Goal: Task Accomplishment & Management: Complete application form

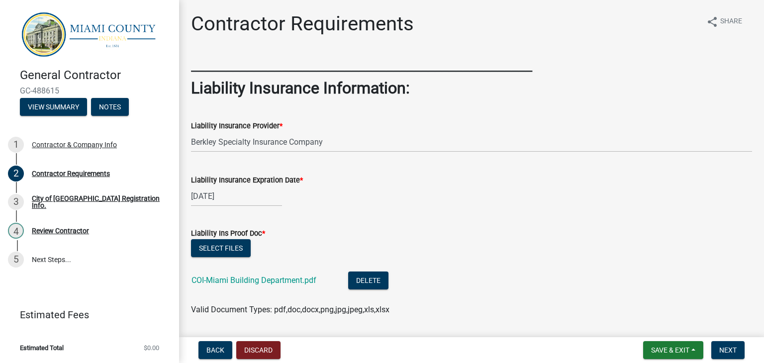
scroll to position [249, 0]
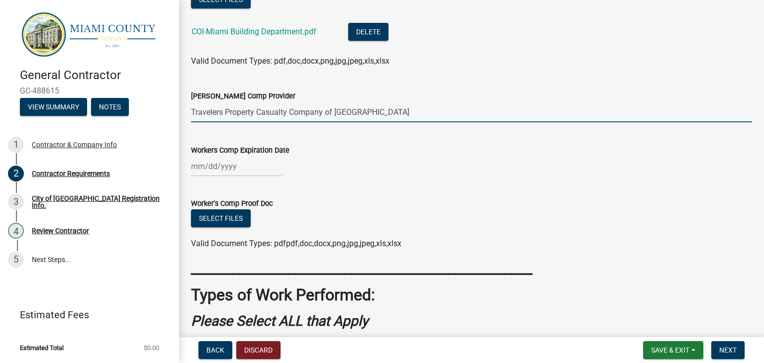
type input "Travelers Property Casualty Company of America"
click at [247, 172] on div at bounding box center [236, 166] width 91 height 20
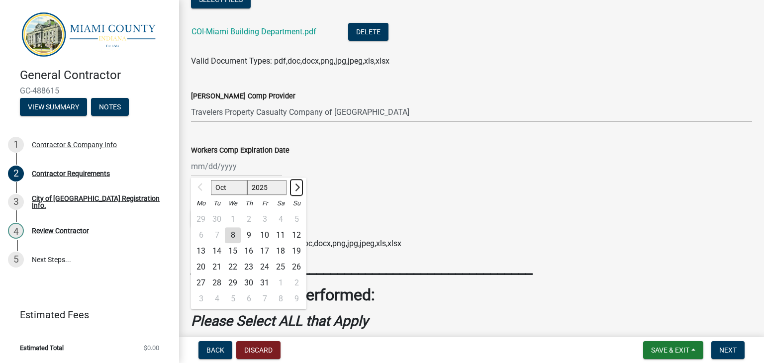
click at [297, 189] on span "Next month" at bounding box center [295, 186] width 7 height 7
select select "1"
select select "2026"
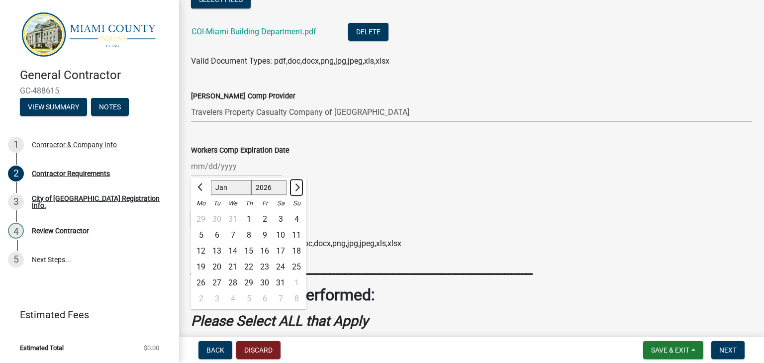
click at [297, 189] on span "Next month" at bounding box center [295, 186] width 7 height 7
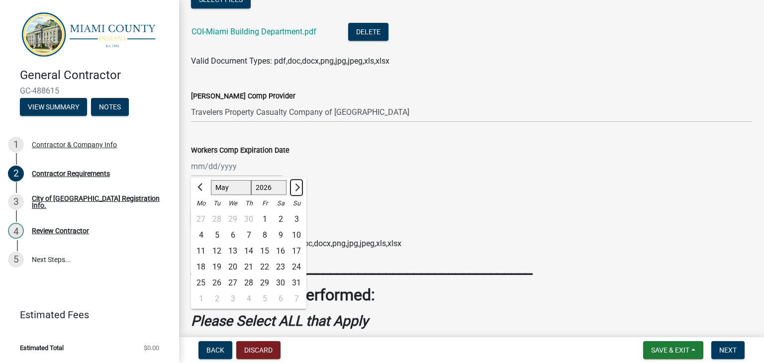
select select "6"
click at [232, 221] on div "3" at bounding box center [233, 219] width 16 height 16
type input "06/03/2026"
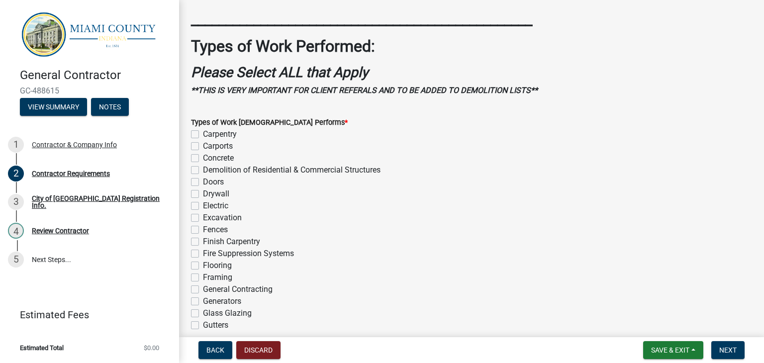
scroll to position [547, 0]
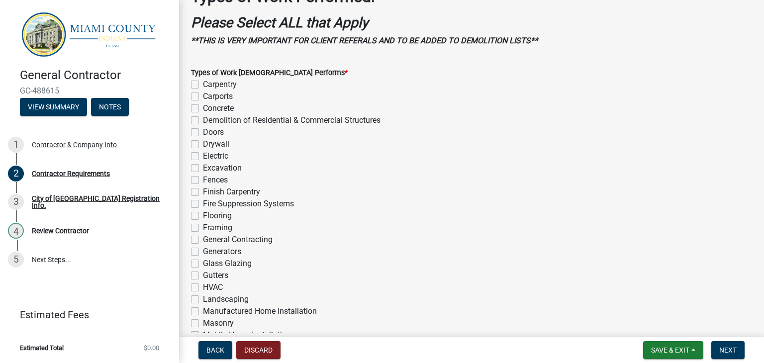
click at [203, 277] on label "Gutters" at bounding box center [215, 275] width 25 height 12
click at [203, 276] on input "Gutters" at bounding box center [206, 272] width 6 height 6
checkbox input "true"
checkbox input "false"
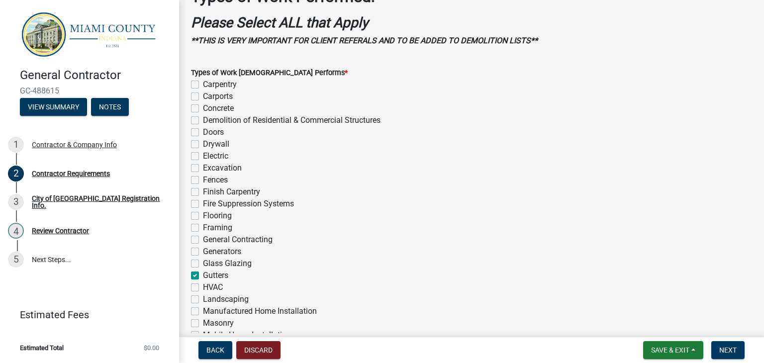
checkbox input "false"
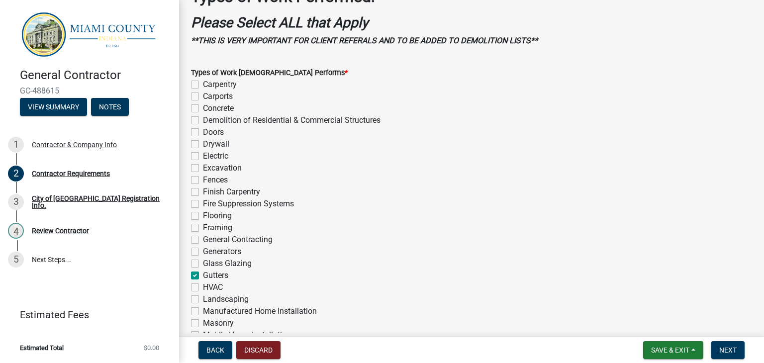
checkbox input "false"
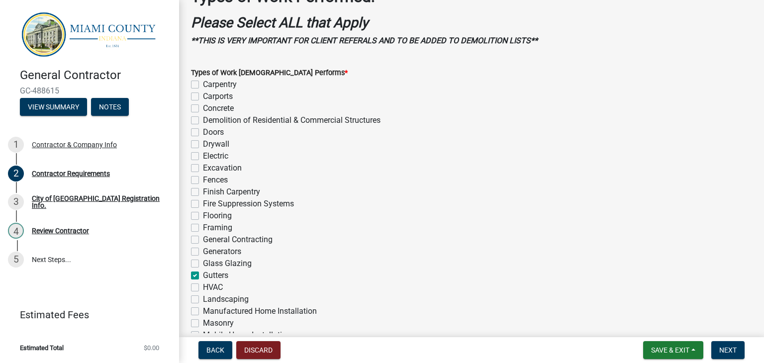
checkbox input "false"
checkbox input "true"
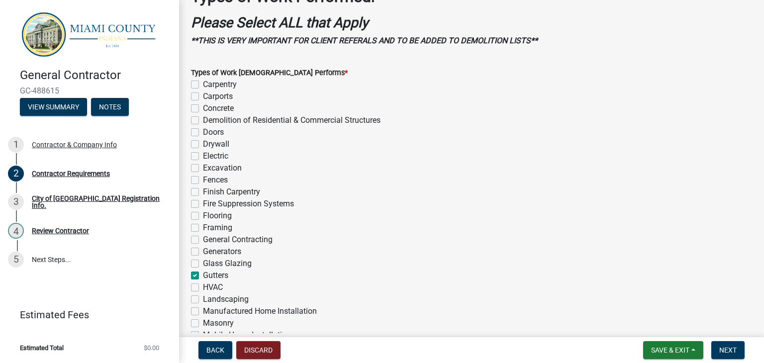
checkbox input "false"
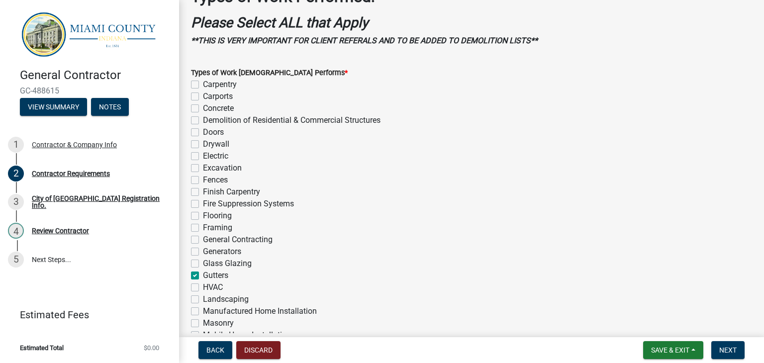
checkbox input "false"
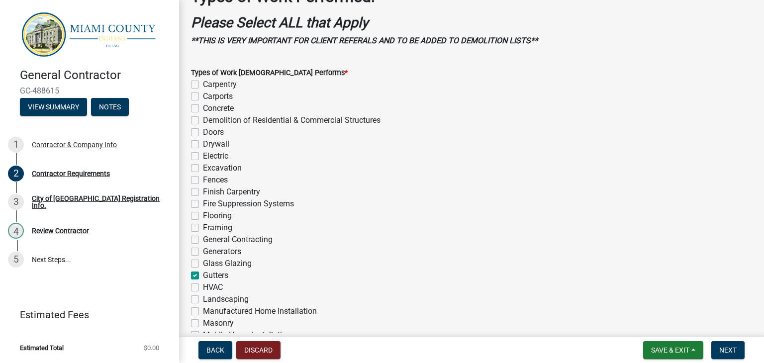
checkbox input "false"
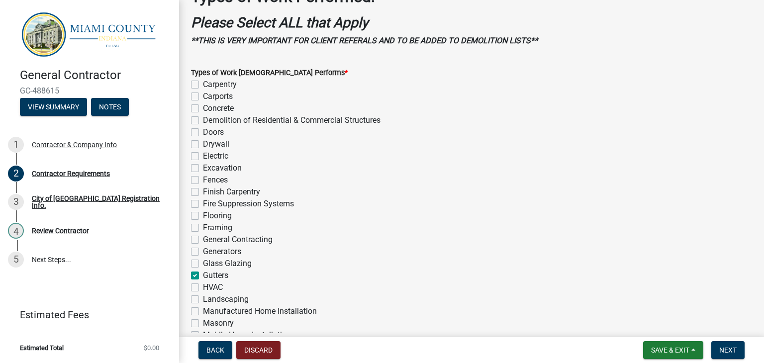
checkbox input "false"
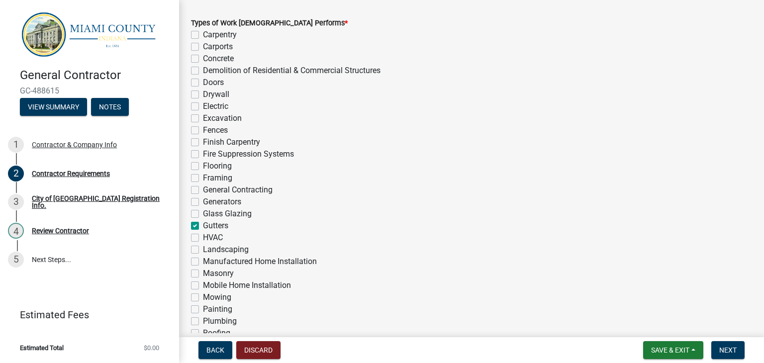
scroll to position [646, 0]
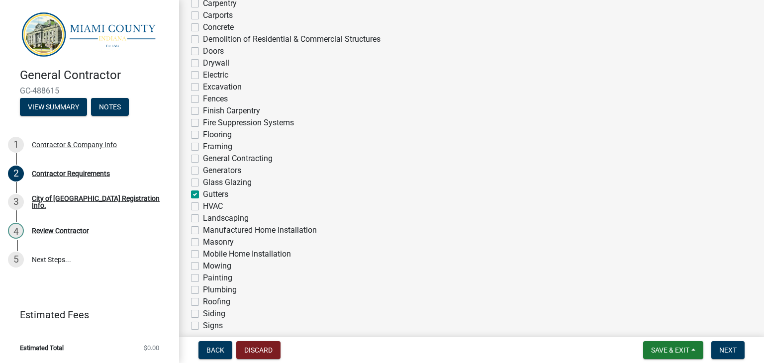
click at [195, 282] on div "Types of Work Contractor Performs * Carpentry Carports Concrete Demolition of R…" at bounding box center [471, 189] width 561 height 406
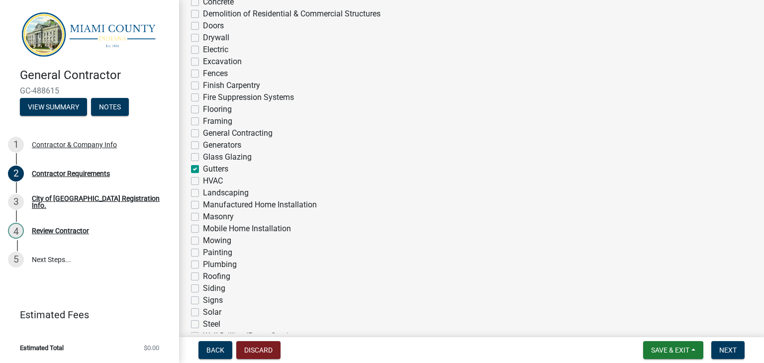
scroll to position [696, 0]
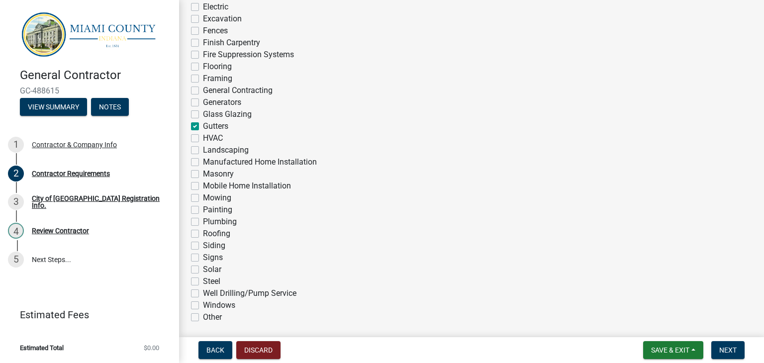
click at [203, 233] on label "Roofing" at bounding box center [216, 234] width 27 height 12
click at [203, 233] on input "Roofing" at bounding box center [206, 231] width 6 height 6
checkbox input "true"
checkbox input "false"
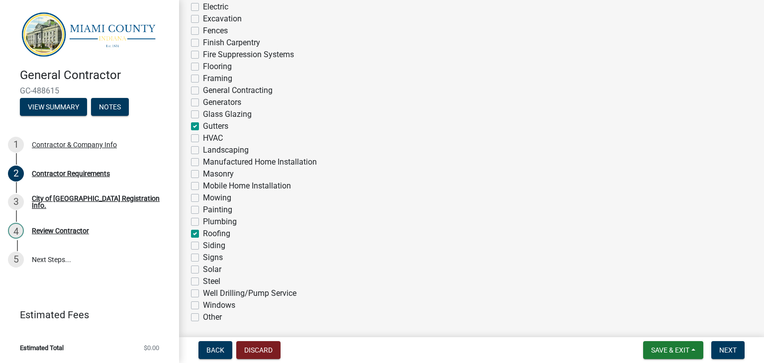
checkbox input "false"
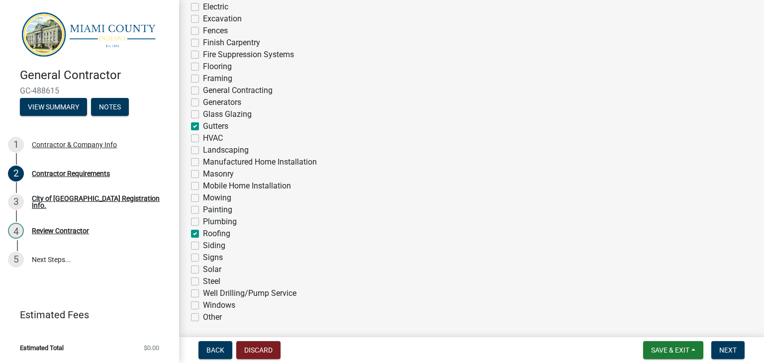
checkbox input "false"
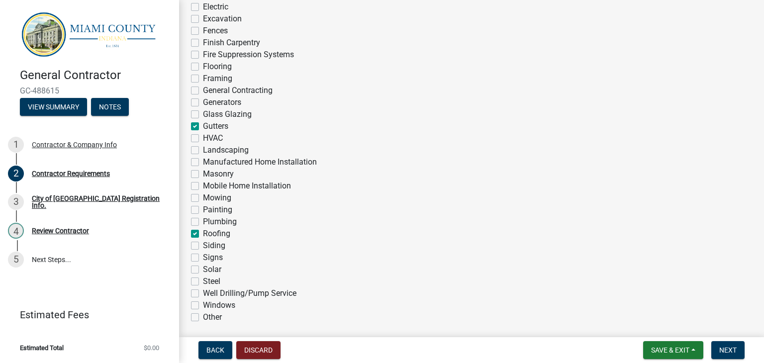
checkbox input "false"
checkbox input "true"
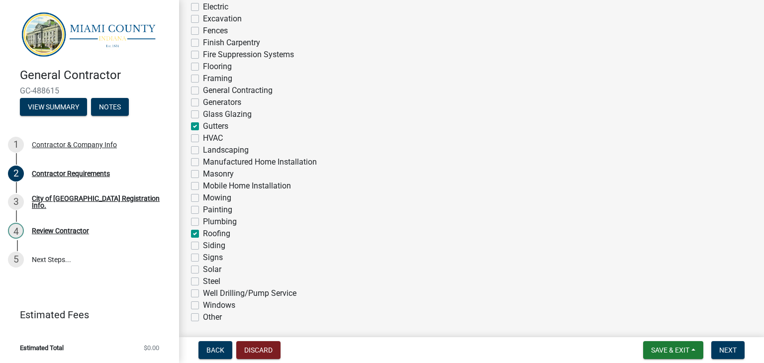
checkbox input "false"
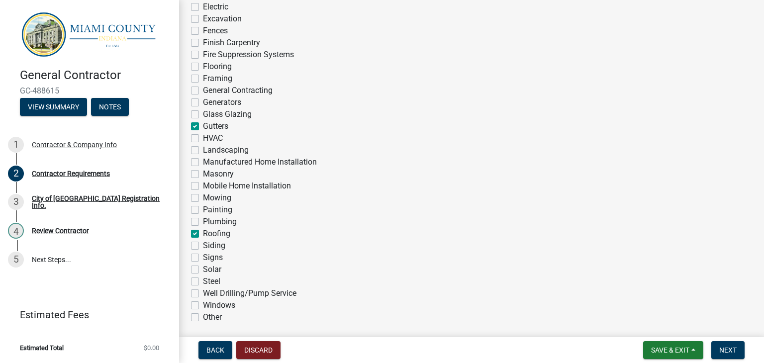
checkbox input "false"
checkbox input "true"
checkbox input "false"
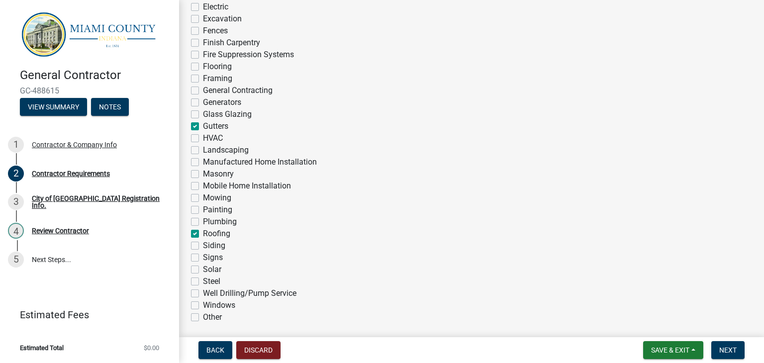
checkbox input "false"
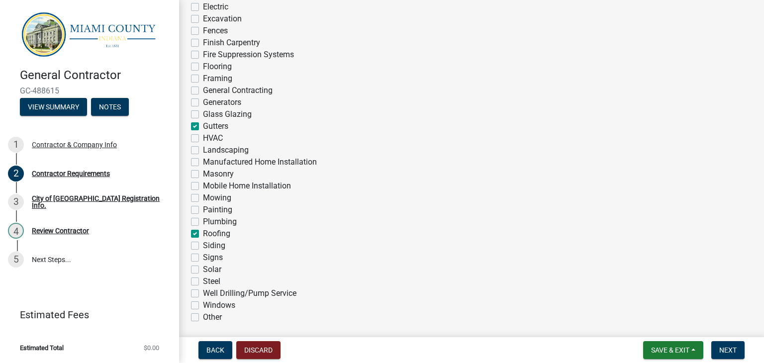
checkbox input "false"
click at [203, 247] on label "Siding" at bounding box center [214, 246] width 22 height 12
click at [203, 246] on input "Siding" at bounding box center [206, 243] width 6 height 6
checkbox input "true"
checkbox input "false"
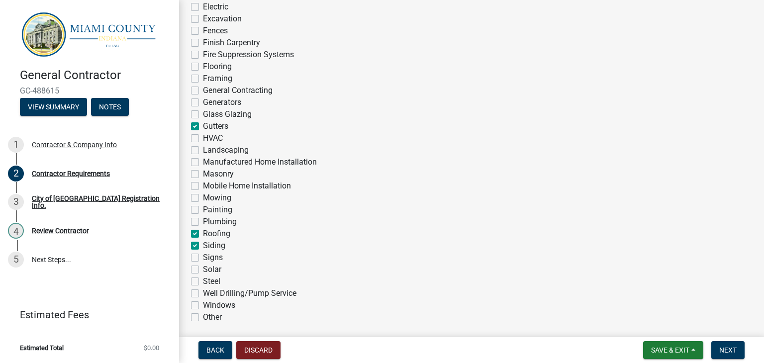
checkbox input "false"
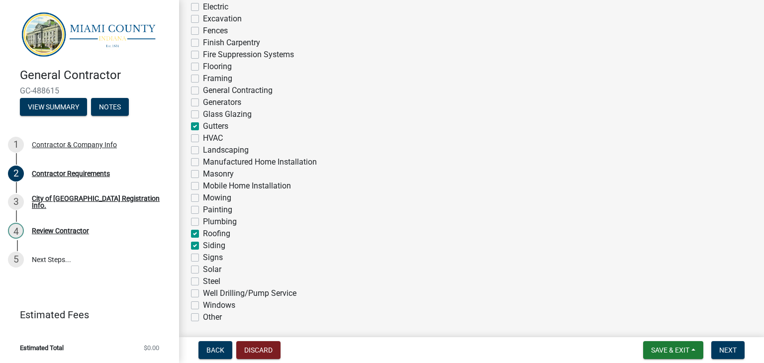
checkbox input "false"
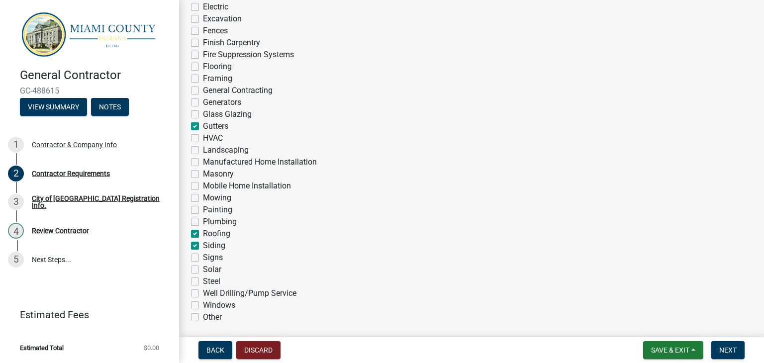
checkbox input "false"
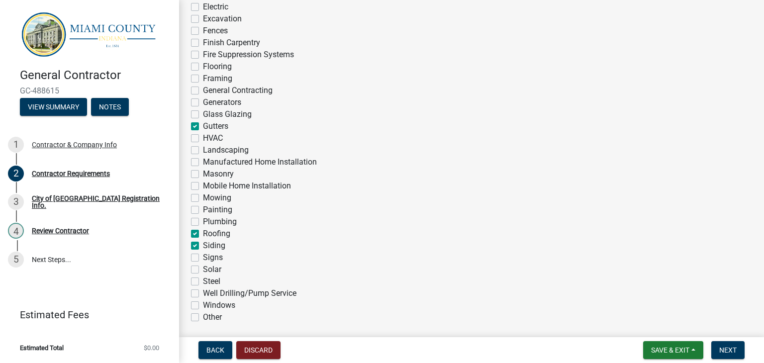
checkbox input "true"
checkbox input "false"
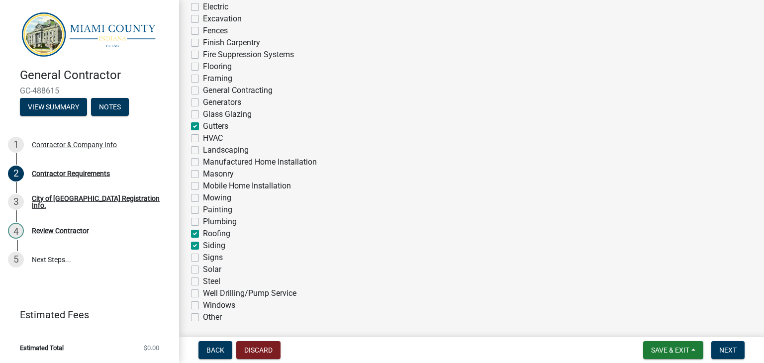
checkbox input "false"
checkbox input "true"
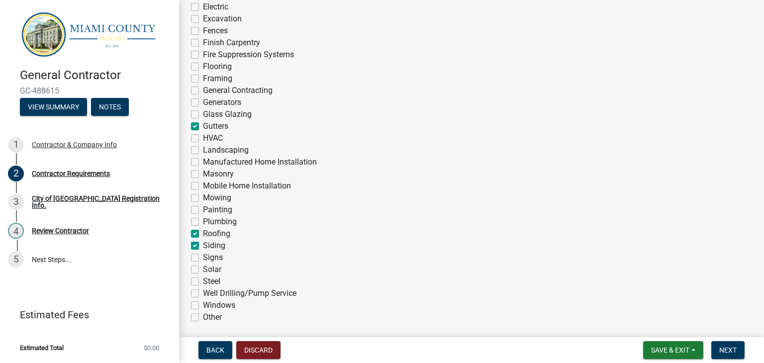
checkbox input "true"
checkbox input "false"
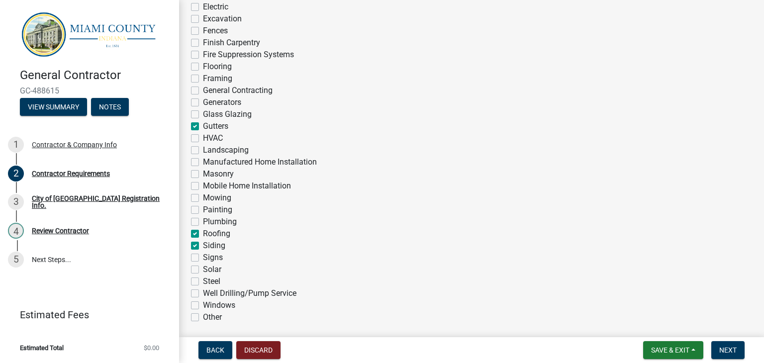
checkbox input "false"
click at [203, 247] on label "Siding" at bounding box center [214, 246] width 22 height 12
click at [203, 246] on input "Siding" at bounding box center [206, 243] width 6 height 6
checkbox input "false"
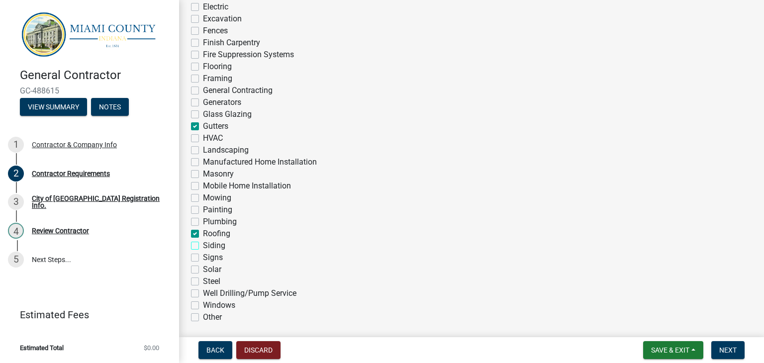
checkbox input "false"
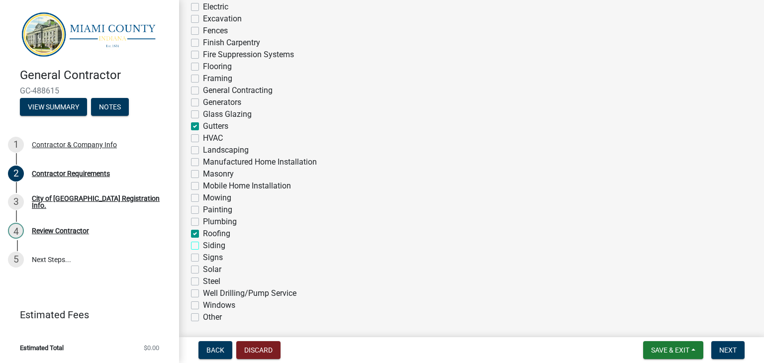
checkbox input "false"
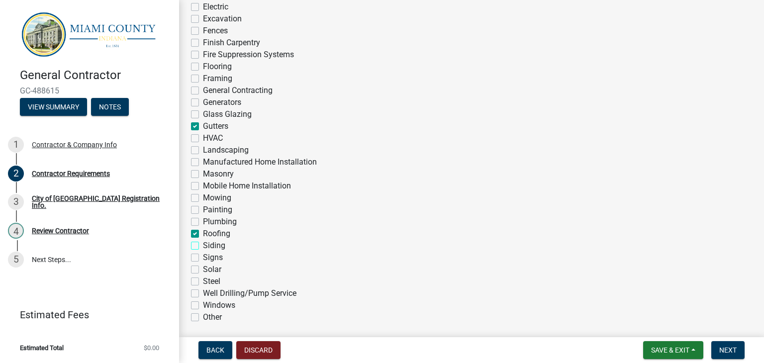
checkbox input "false"
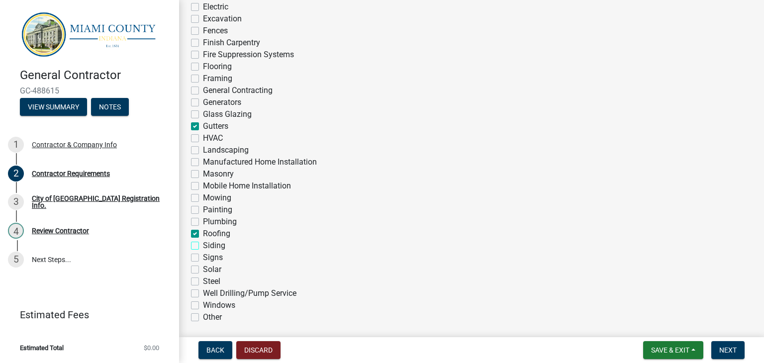
checkbox input "false"
checkbox input "true"
checkbox input "false"
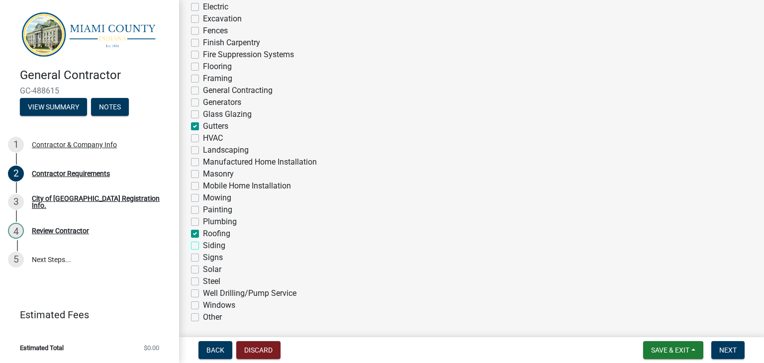
checkbox input "false"
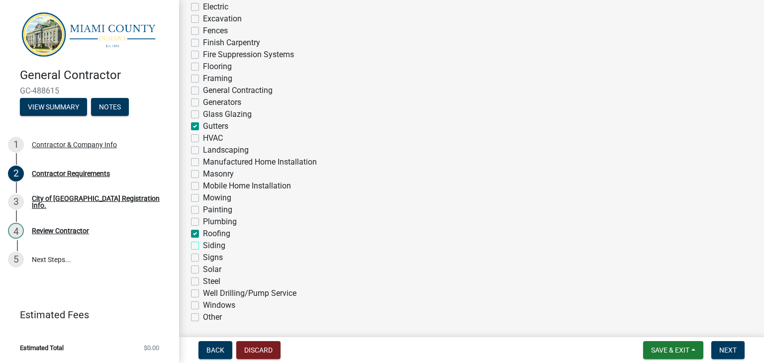
checkbox input "true"
checkbox input "false"
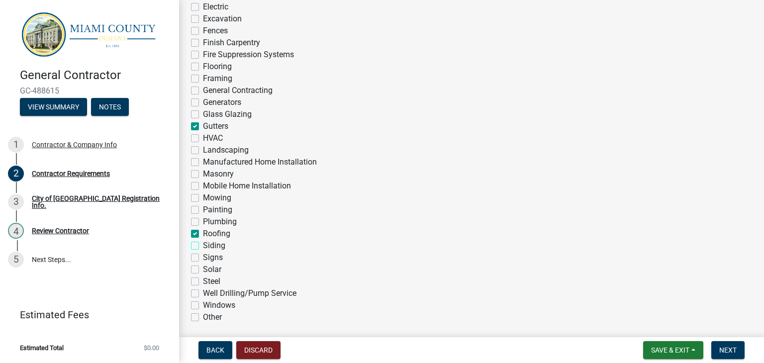
checkbox input "false"
click at [203, 306] on label "Windows" at bounding box center [219, 305] width 32 height 12
click at [203, 306] on input "Windows" at bounding box center [206, 302] width 6 height 6
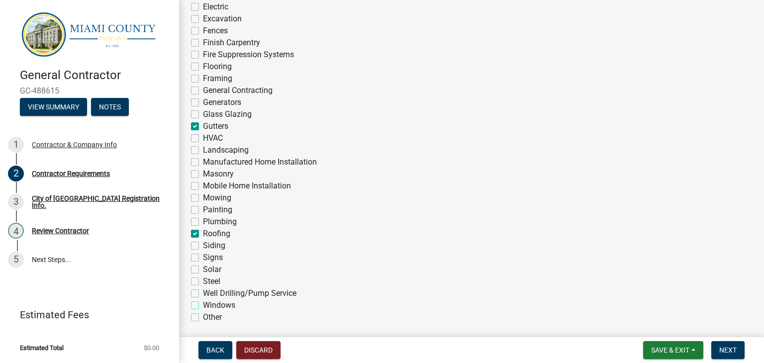
checkbox input "true"
checkbox input "false"
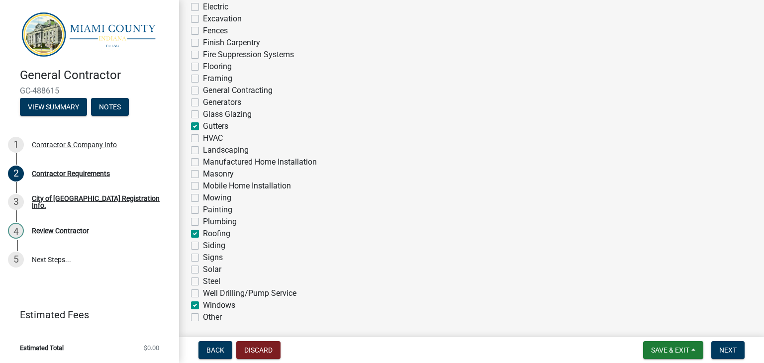
checkbox input "false"
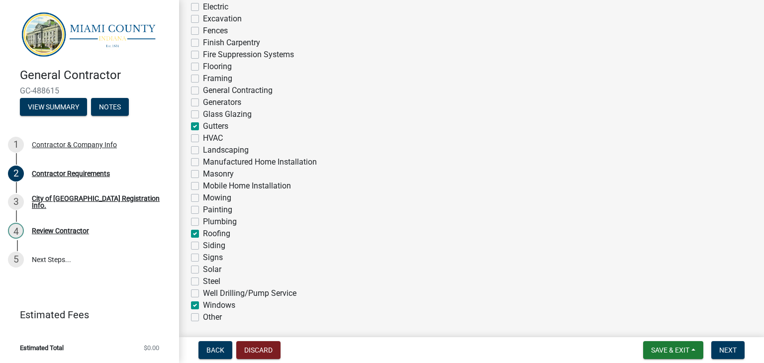
checkbox input "false"
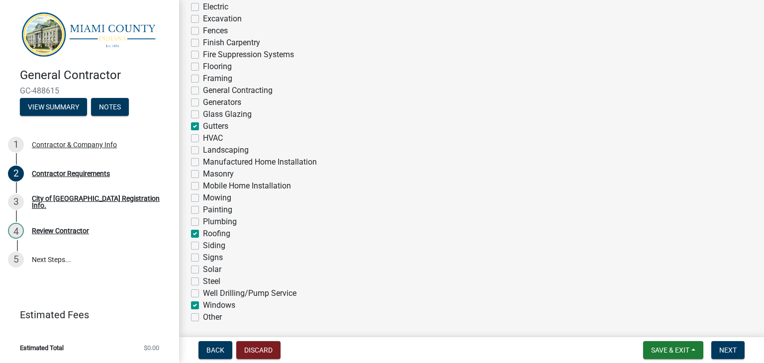
checkbox input "false"
checkbox input "true"
checkbox input "false"
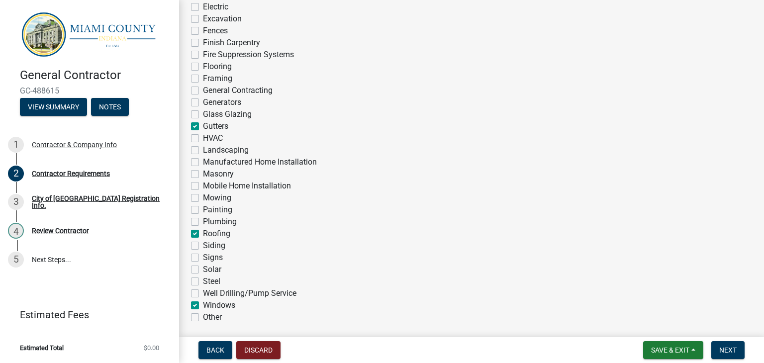
checkbox input "false"
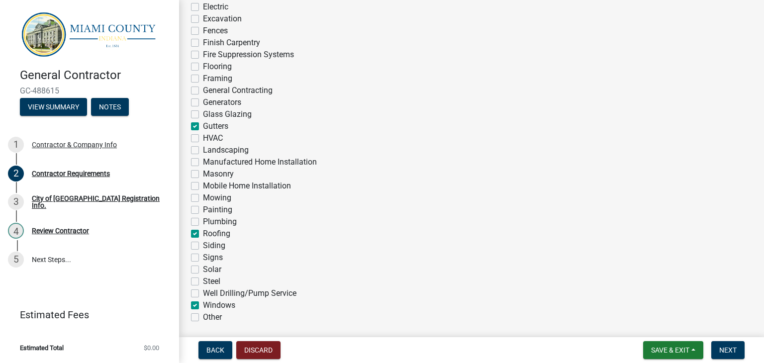
checkbox input "false"
checkbox input "true"
checkbox input "false"
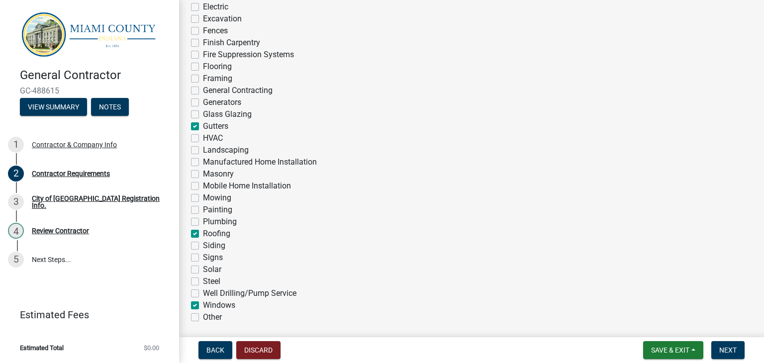
checkbox input "false"
checkbox input "true"
checkbox input "false"
click at [203, 244] on label "Siding" at bounding box center [214, 246] width 22 height 12
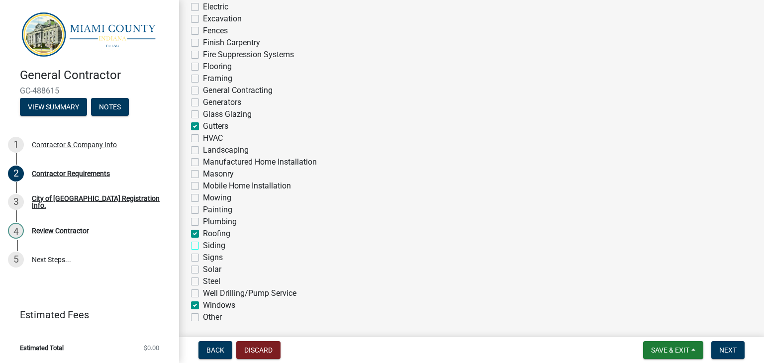
click at [203, 244] on input "Siding" at bounding box center [206, 243] width 6 height 6
checkbox input "true"
checkbox input "false"
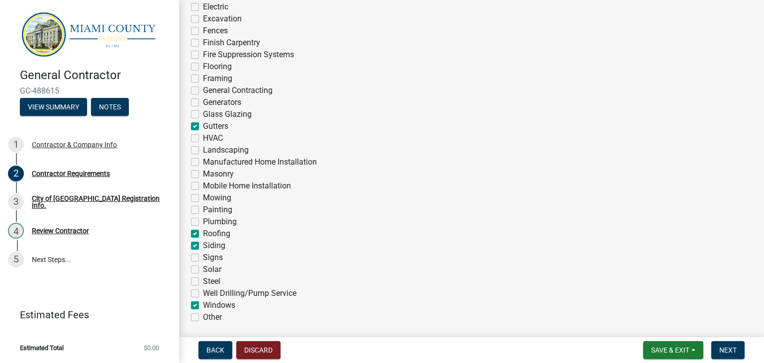
checkbox input "false"
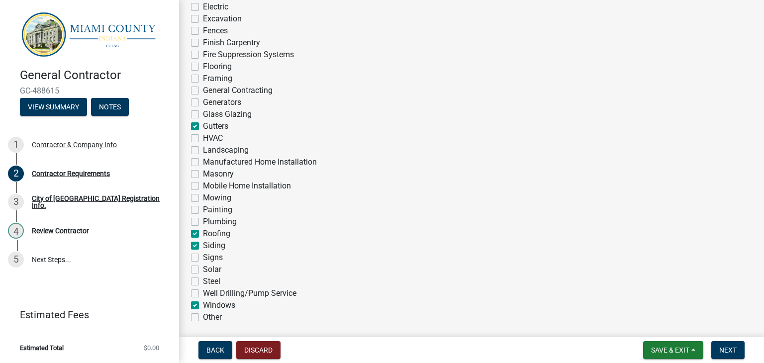
checkbox input "false"
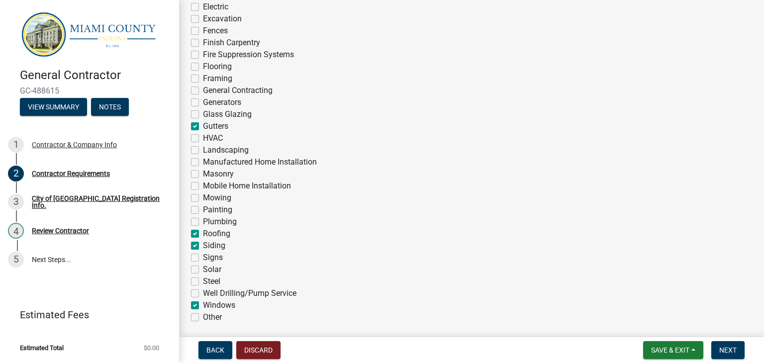
checkbox input "false"
checkbox input "true"
checkbox input "false"
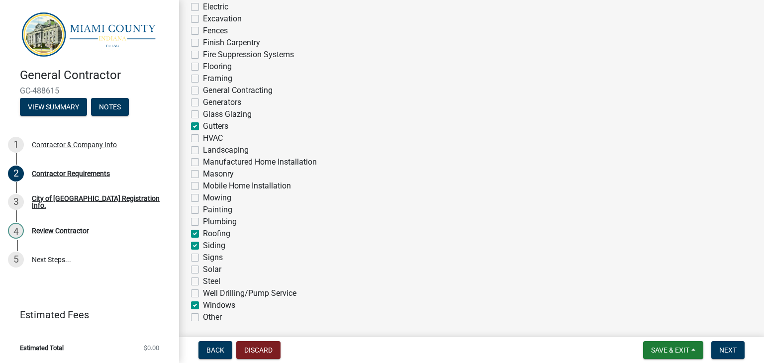
checkbox input "false"
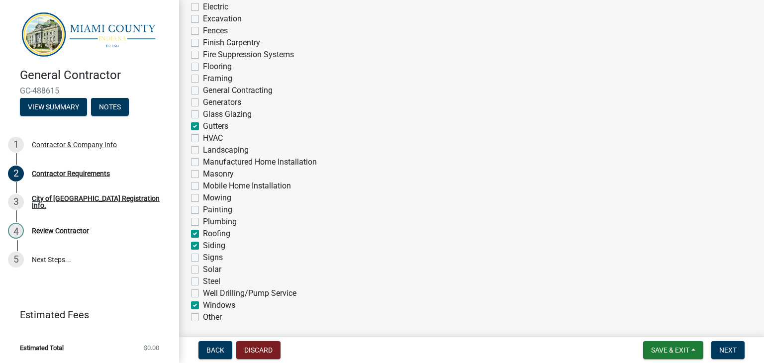
checkbox input "false"
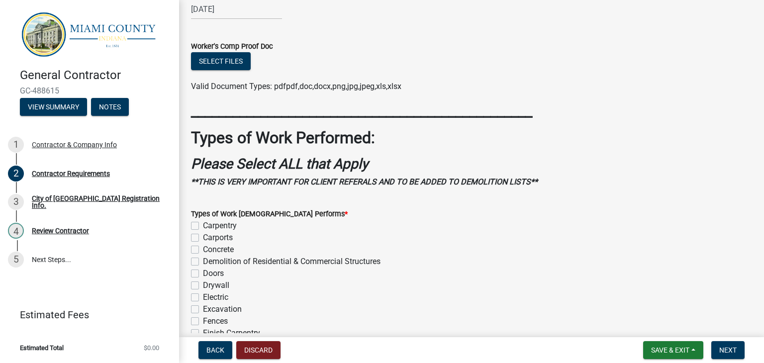
scroll to position [348, 0]
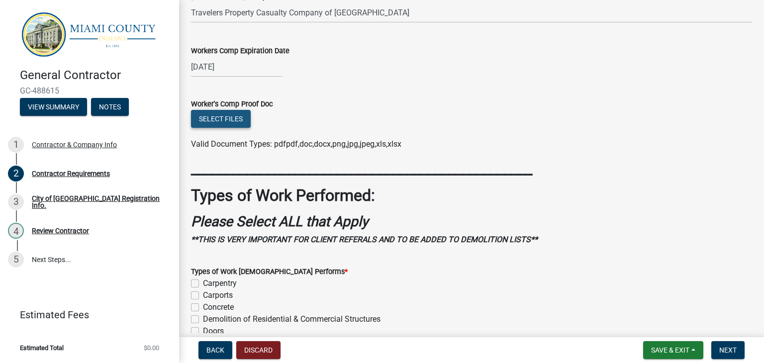
click at [228, 122] on button "Select files" at bounding box center [221, 119] width 60 height 18
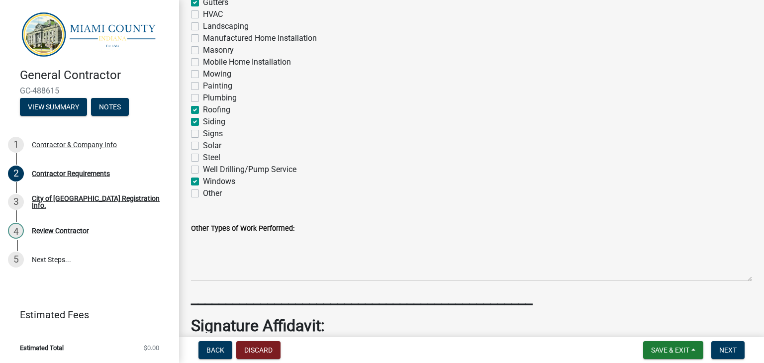
scroll to position [1087, 0]
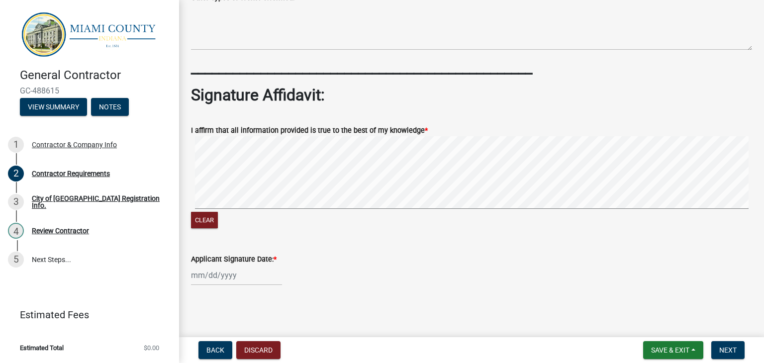
click at [225, 273] on div at bounding box center [236, 275] width 91 height 20
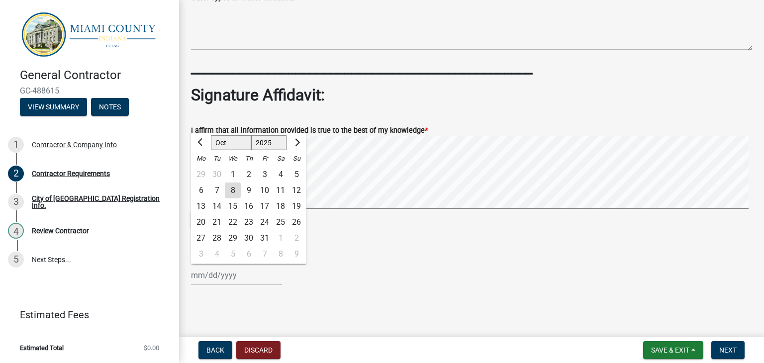
click at [234, 190] on div "8" at bounding box center [233, 190] width 16 height 16
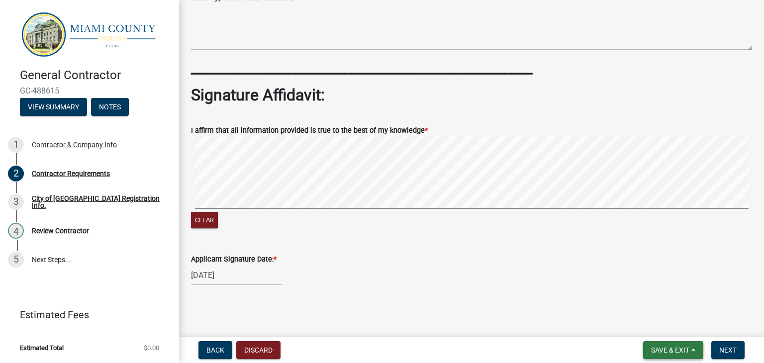
click at [665, 351] on span "Save & Exit" at bounding box center [670, 350] width 38 height 8
click at [652, 305] on button "Save" at bounding box center [663, 300] width 80 height 24
click at [714, 346] on button "Next" at bounding box center [727, 350] width 33 height 18
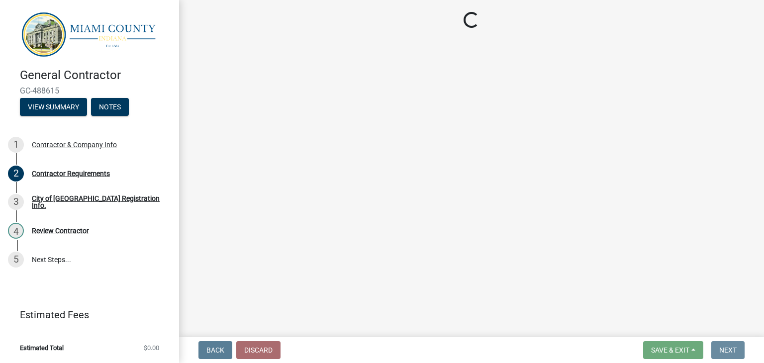
scroll to position [0, 0]
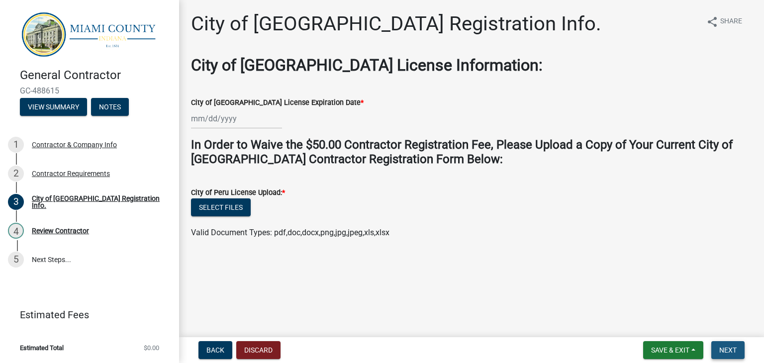
click at [736, 351] on span "Next" at bounding box center [727, 350] width 17 height 8
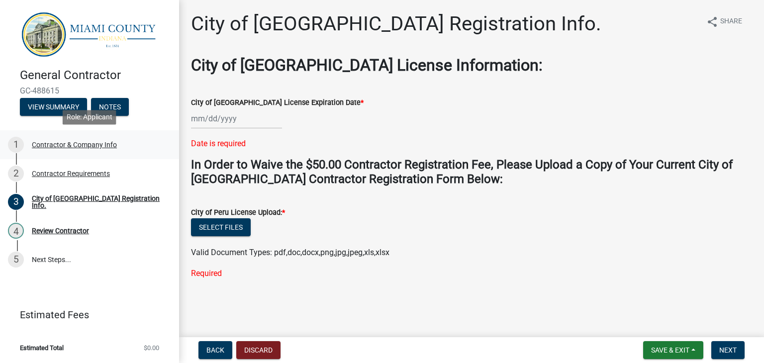
click at [84, 142] on div "Contractor & Company Info" at bounding box center [74, 144] width 85 height 7
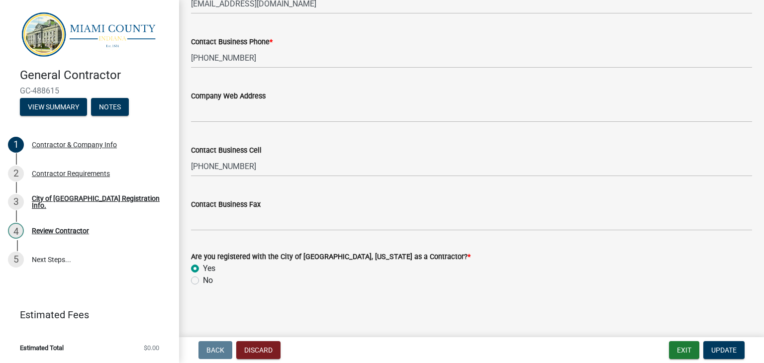
scroll to position [756, 0]
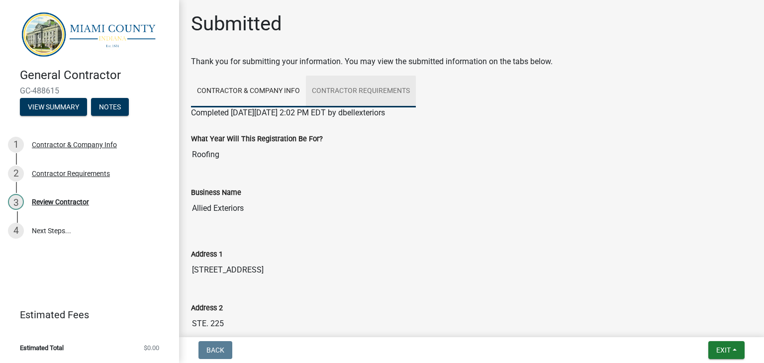
click at [355, 92] on link "Contractor Requirements" at bounding box center [361, 92] width 110 height 32
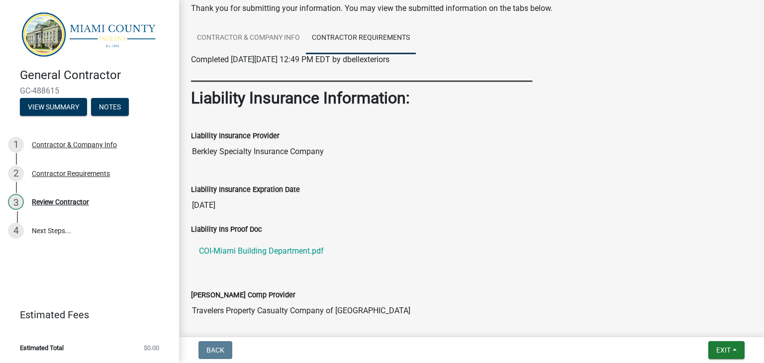
scroll to position [44, 0]
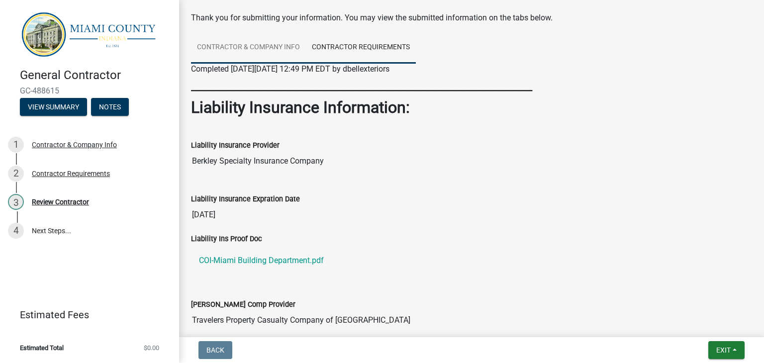
click at [262, 49] on link "Contractor & Company Info" at bounding box center [248, 48] width 115 height 32
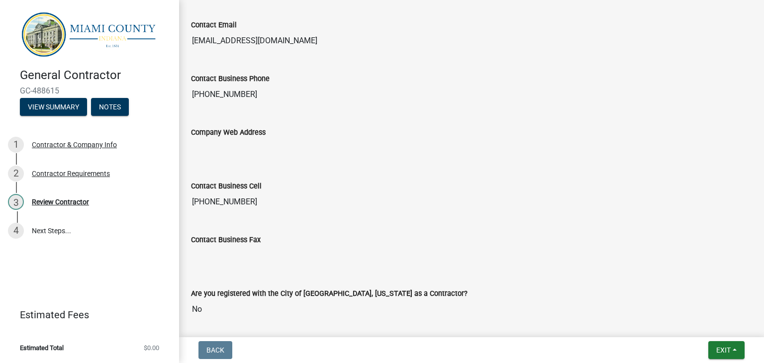
scroll to position [728, 0]
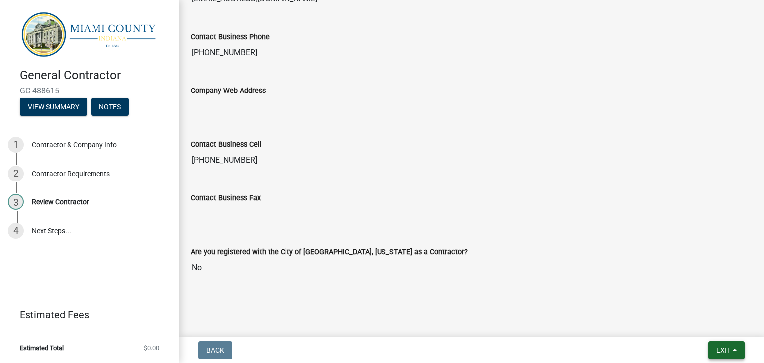
click at [731, 351] on button "Exit" at bounding box center [726, 350] width 36 height 18
click at [465, 337] on nav "Back Exit Save Save & Exit" at bounding box center [471, 350] width 585 height 26
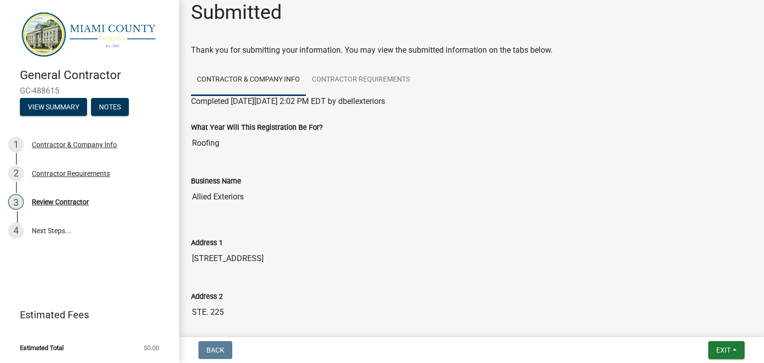
scroll to position [0, 0]
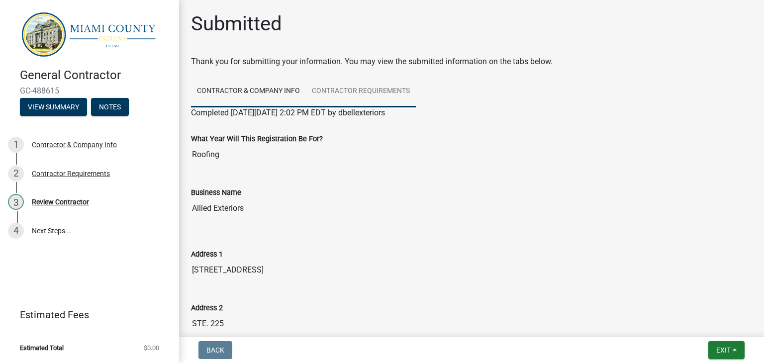
click at [365, 88] on link "Contractor Requirements" at bounding box center [361, 92] width 110 height 32
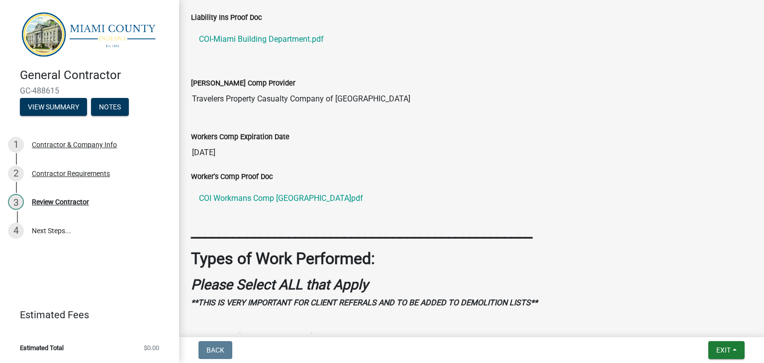
scroll to position [690, 0]
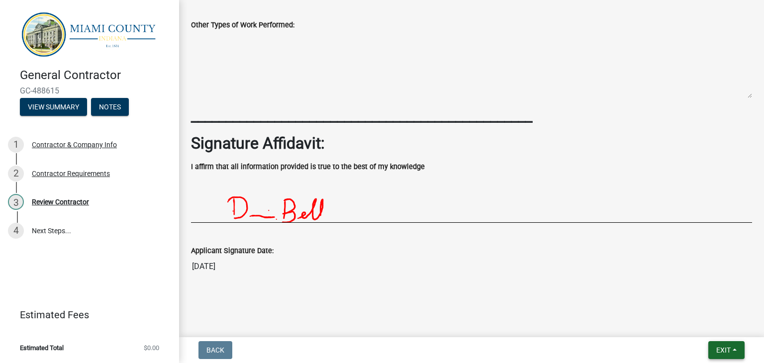
click at [730, 349] on span "Exit" at bounding box center [723, 350] width 14 height 8
click at [709, 328] on button "Save & Exit" at bounding box center [705, 324] width 80 height 24
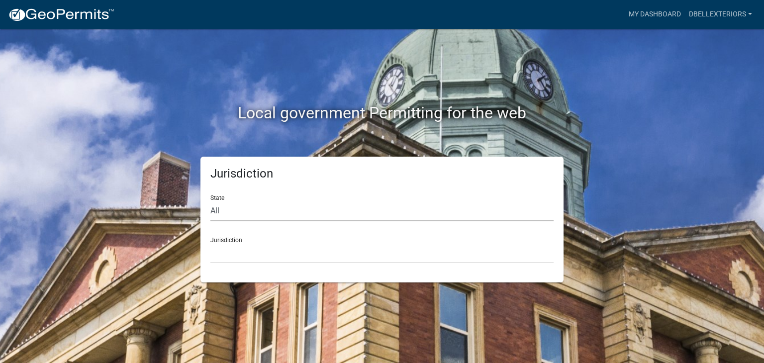
click at [233, 209] on select "All Colorado Georgia Indiana Iowa Kansas Minnesota Ohio South Carolina Wisconsin" at bounding box center [381, 211] width 343 height 20
select select "[US_STATE]"
click at [210, 201] on select "All Colorado Georgia Indiana Iowa Kansas Minnesota Ohio South Carolina Wisconsin" at bounding box center [381, 211] width 343 height 20
click at [231, 257] on select "City of Charlestown, Indiana City of Jeffersonville, Indiana City of Logansport…" at bounding box center [381, 253] width 343 height 20
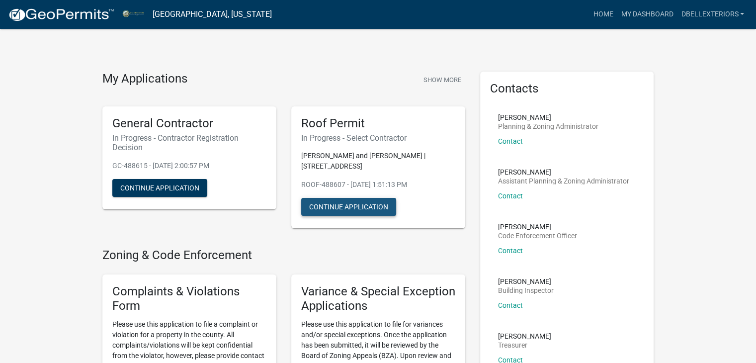
click at [333, 198] on button "Continue Application" at bounding box center [348, 207] width 95 height 18
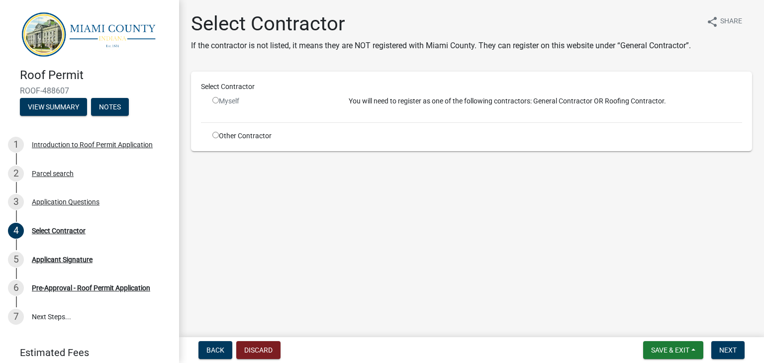
click at [214, 99] on input "radio" at bounding box center [215, 100] width 6 height 6
click at [217, 100] on input "radio" at bounding box center [215, 100] width 6 height 6
radio input "false"
click at [219, 134] on div "Other Contractor" at bounding box center [273, 136] width 136 height 10
click at [217, 134] on input "radio" at bounding box center [215, 135] width 6 height 6
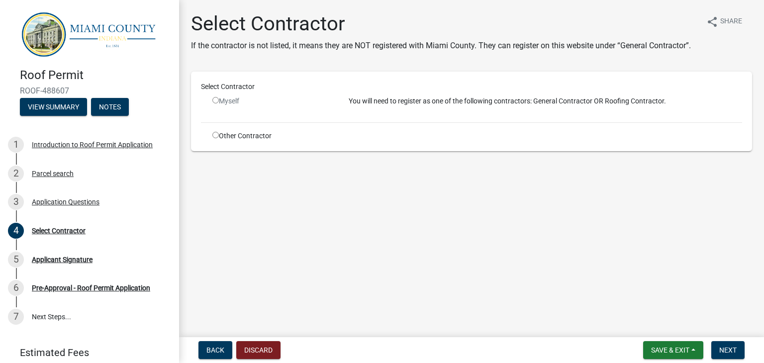
radio input "true"
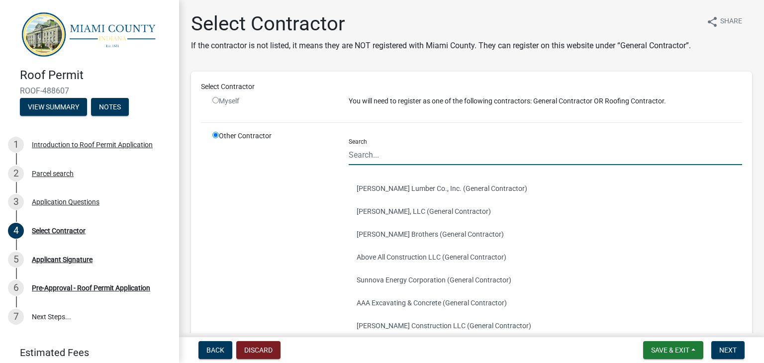
click at [385, 165] on input "Search" at bounding box center [545, 155] width 393 height 20
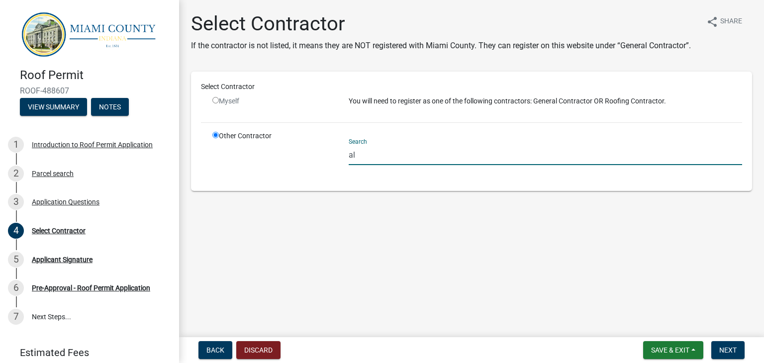
type input "a"
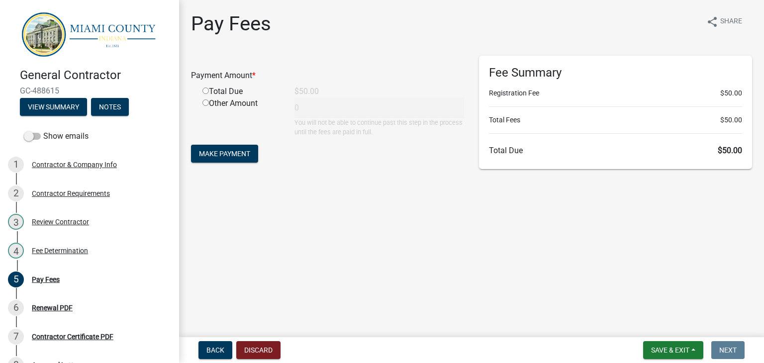
click at [206, 92] on input "radio" at bounding box center [205, 91] width 6 height 6
radio input "true"
type input "50"
click at [245, 154] on span "Make Payment" at bounding box center [224, 154] width 51 height 8
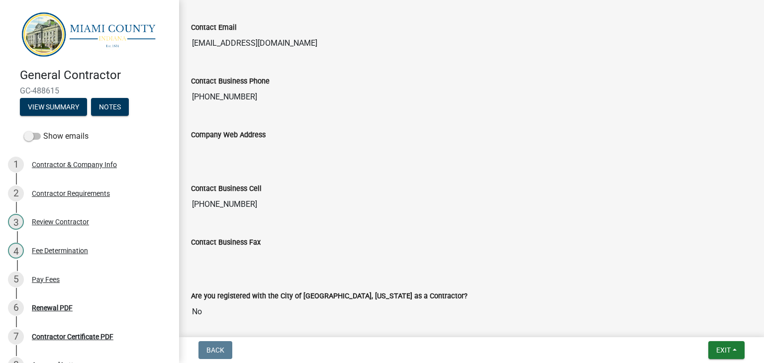
scroll to position [728, 0]
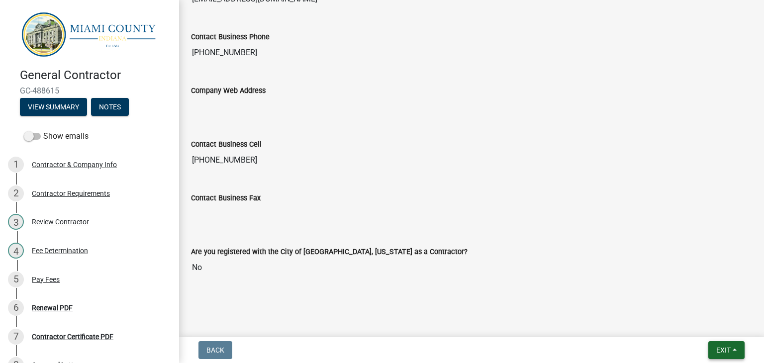
click at [735, 352] on button "Exit" at bounding box center [726, 350] width 36 height 18
click at [699, 323] on button "Save & Exit" at bounding box center [705, 324] width 80 height 24
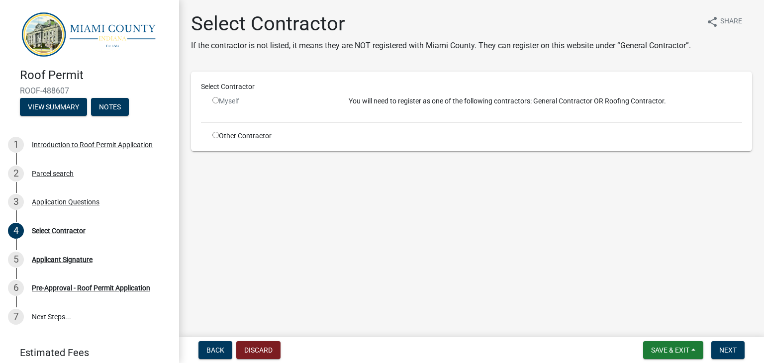
click at [216, 134] on input "radio" at bounding box center [215, 135] width 6 height 6
radio input "true"
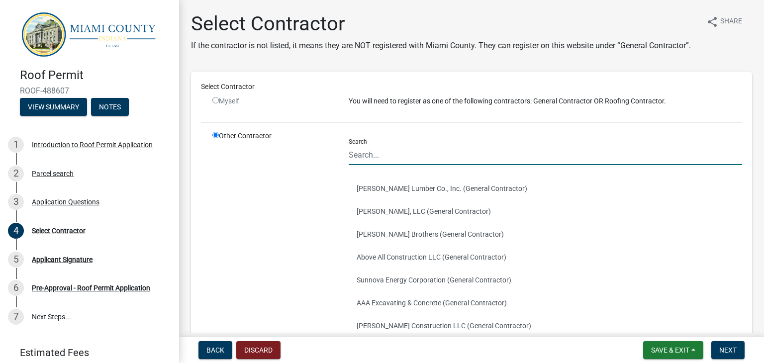
click at [377, 165] on input "Search" at bounding box center [545, 155] width 393 height 20
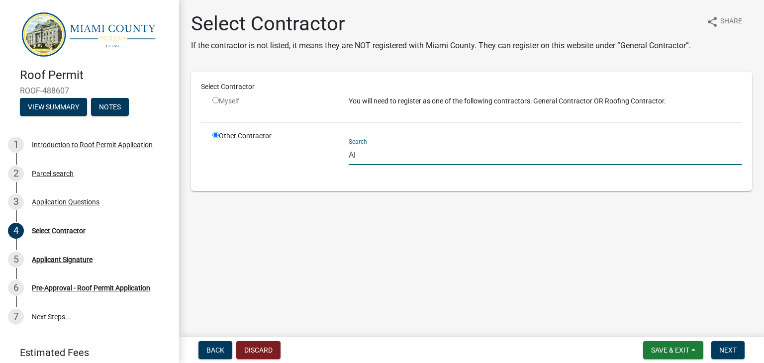
type input "A"
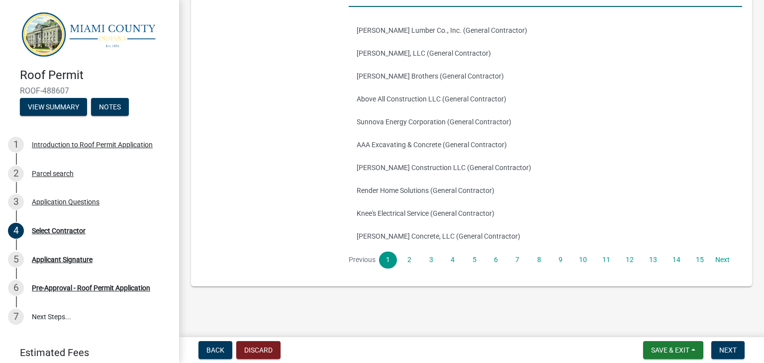
scroll to position [170, 0]
click at [410, 261] on link "2" at bounding box center [409, 260] width 18 height 17
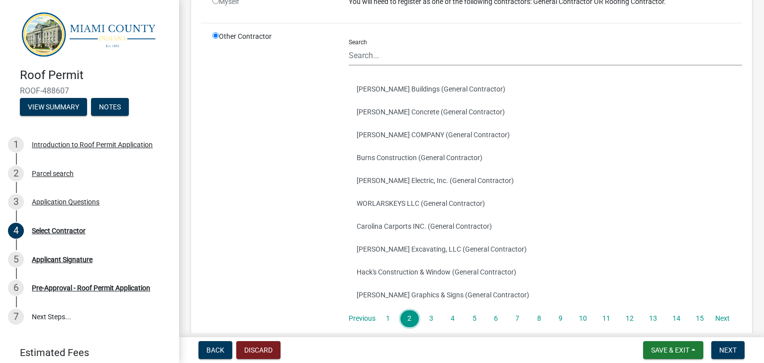
scroll to position [149, 0]
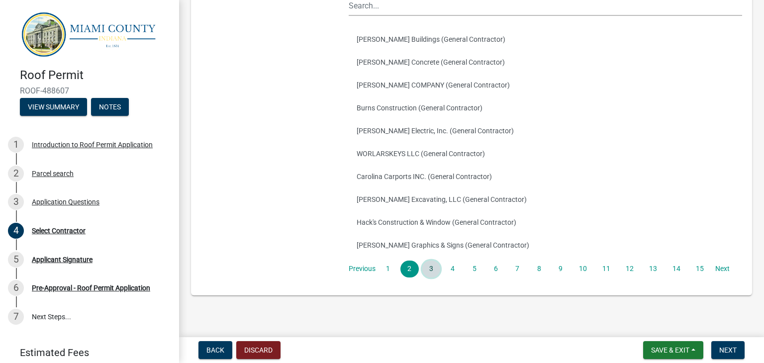
click at [433, 276] on link "3" at bounding box center [431, 269] width 18 height 17
click at [449, 276] on link "4" at bounding box center [452, 269] width 18 height 17
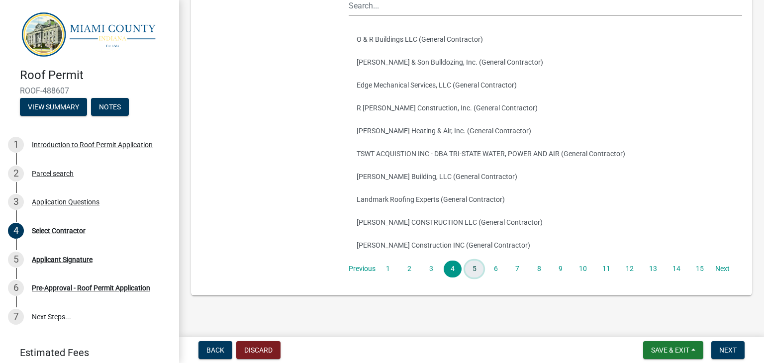
click at [471, 277] on link "5" at bounding box center [474, 269] width 18 height 17
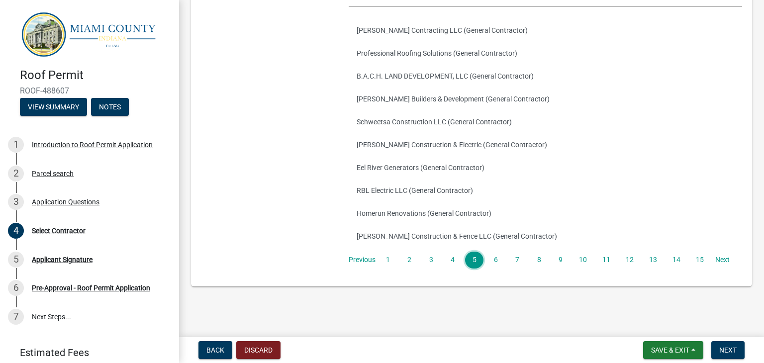
scroll to position [170, 0]
click at [489, 261] on link "6" at bounding box center [496, 260] width 18 height 17
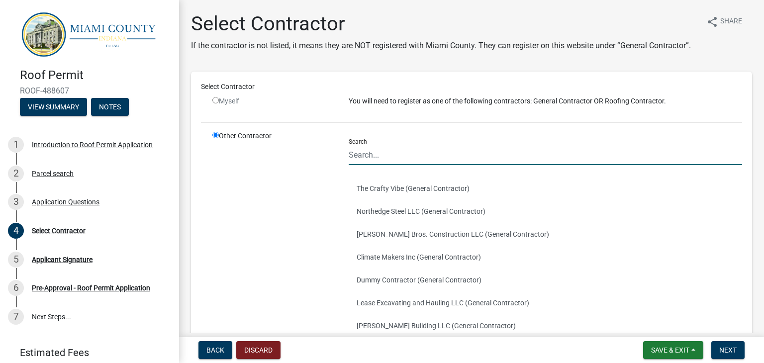
click at [364, 165] on input "Search" at bounding box center [545, 155] width 393 height 20
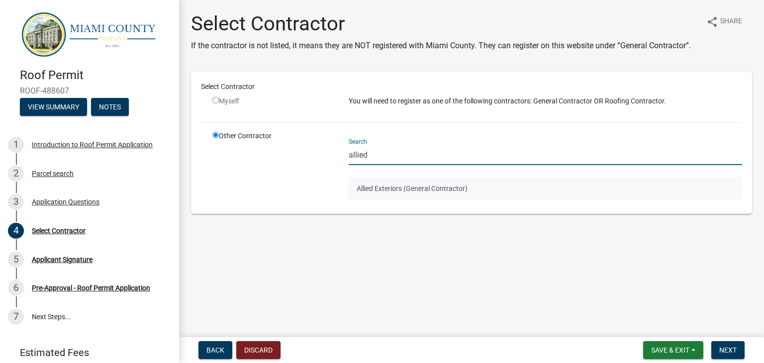
type input "allied"
click at [376, 191] on button "Allied Exteriors (General Contractor)" at bounding box center [545, 188] width 393 height 23
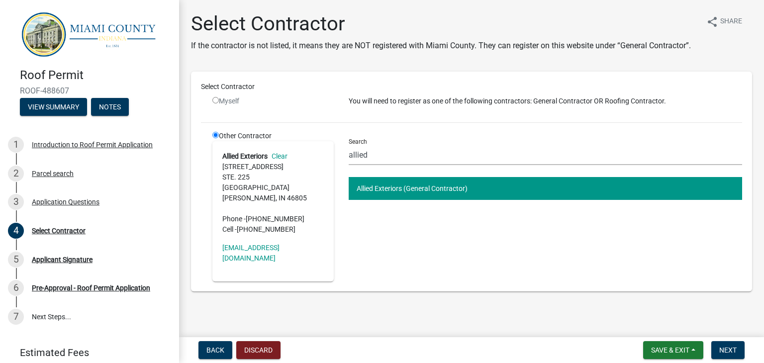
click at [300, 191] on address "Allied Exteriors Clear 2250 Lake Ave STE. 225 Fort Wayne, IN 46805 Phone - (260…" at bounding box center [272, 193] width 101 height 84
click at [402, 225] on div "Search allied Allied Exteriors (General Contractor)" at bounding box center [545, 206] width 408 height 151
click at [728, 350] on span "Next" at bounding box center [727, 350] width 17 height 8
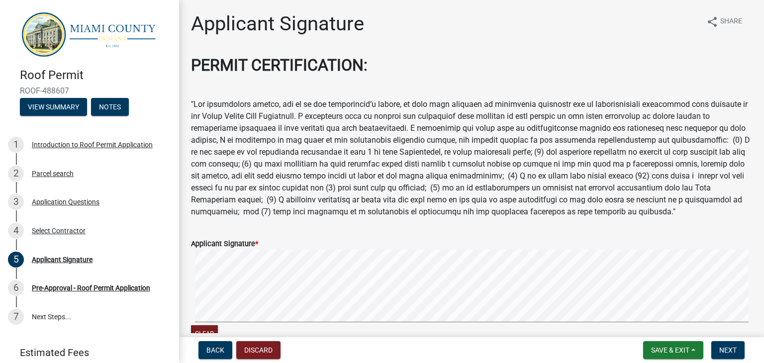
click at [730, 59] on h2 "PERMIT CERTIFICATION:" at bounding box center [471, 65] width 561 height 19
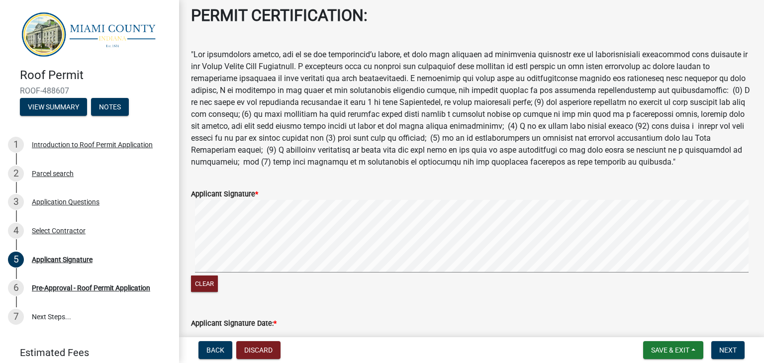
scroll to position [99, 0]
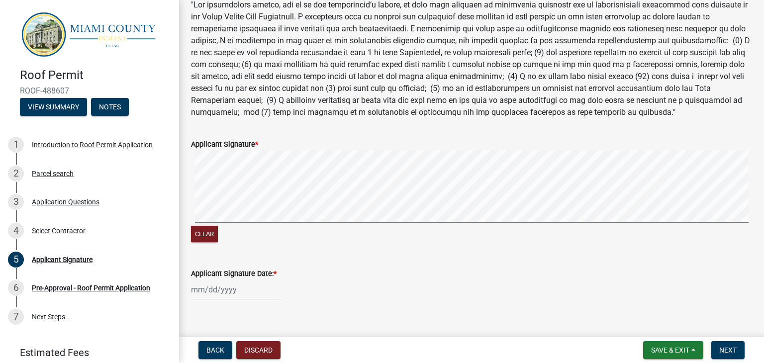
select select "10"
select select "2025"
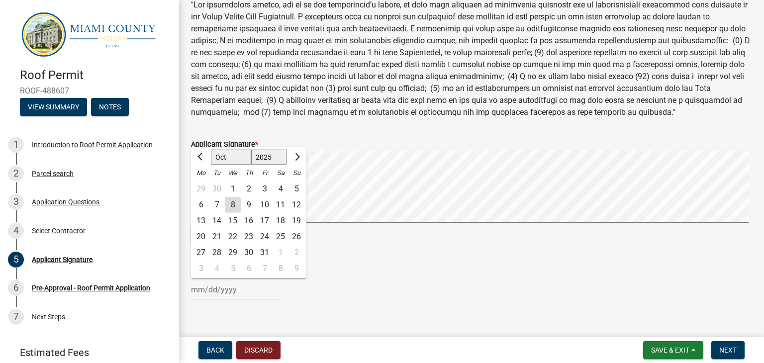
click at [200, 291] on div "Jan Feb Mar Apr May Jun Jul Aug Sep Oct Nov Dec 1525 1526 1527 1528 1529 1530 1…" at bounding box center [236, 289] width 91 height 20
click at [200, 157] on span "Previous month" at bounding box center [200, 156] width 7 height 7
click at [298, 158] on button "Next month" at bounding box center [296, 157] width 12 height 16
select select "10"
click at [233, 206] on div "8" at bounding box center [233, 204] width 16 height 16
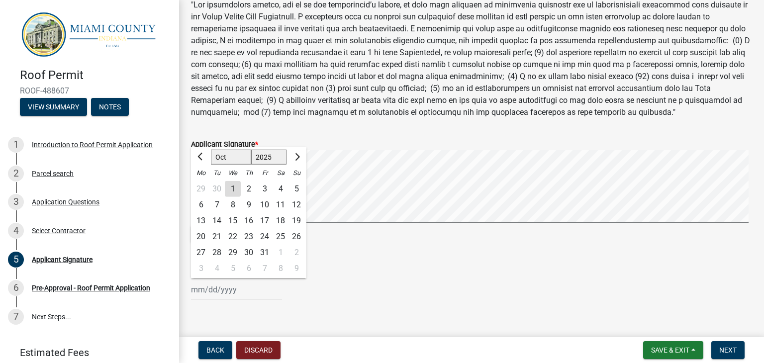
type input "10/08/2025"
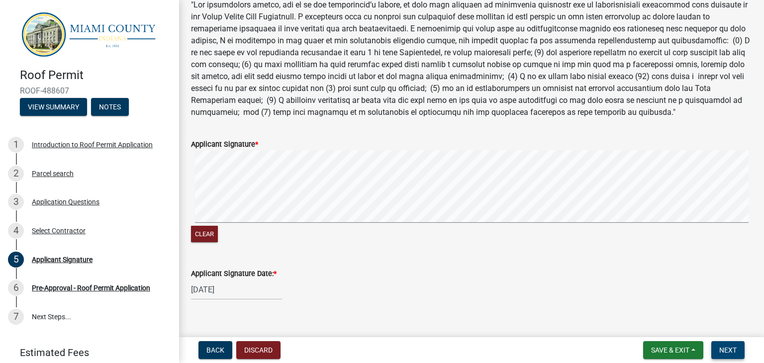
click at [721, 351] on span "Next" at bounding box center [727, 350] width 17 height 8
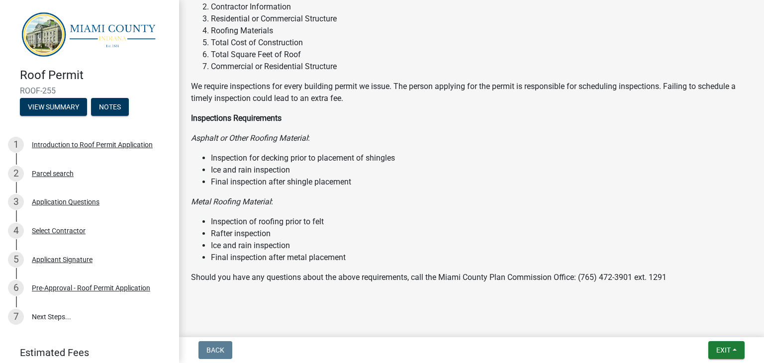
scroll to position [190, 0]
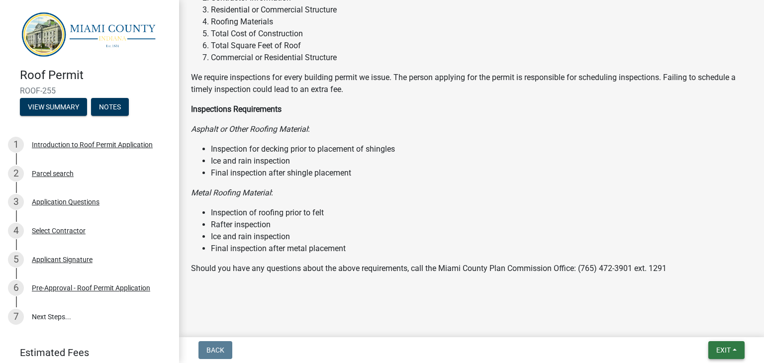
click at [719, 351] on span "Exit" at bounding box center [723, 350] width 14 height 8
click at [705, 329] on button "Save & Exit" at bounding box center [705, 324] width 80 height 24
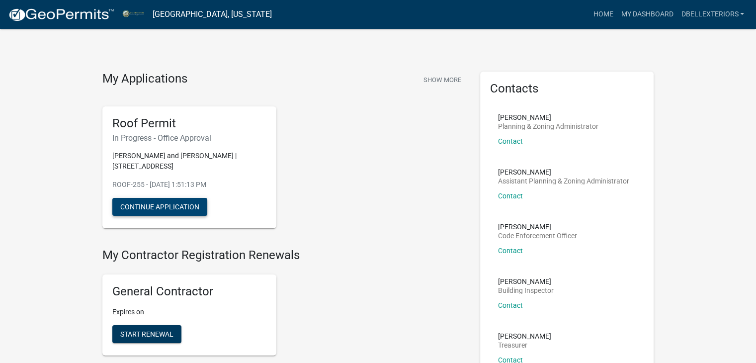
click at [184, 198] on button "Continue Application" at bounding box center [159, 207] width 95 height 18
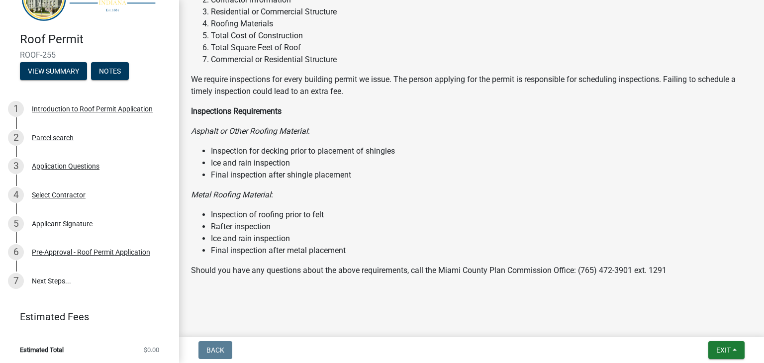
scroll to position [190, 0]
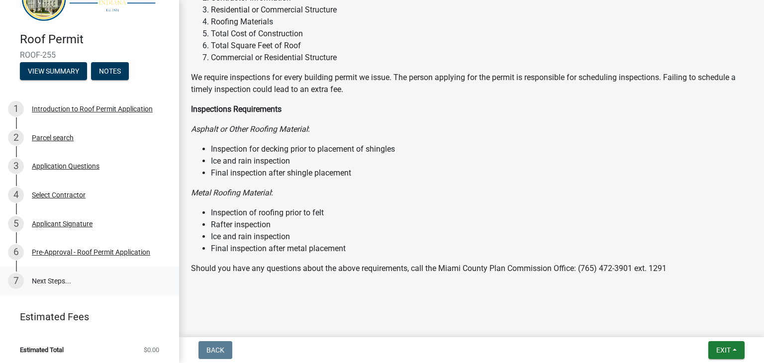
click at [34, 275] on link "7 Next Steps..." at bounding box center [89, 280] width 179 height 29
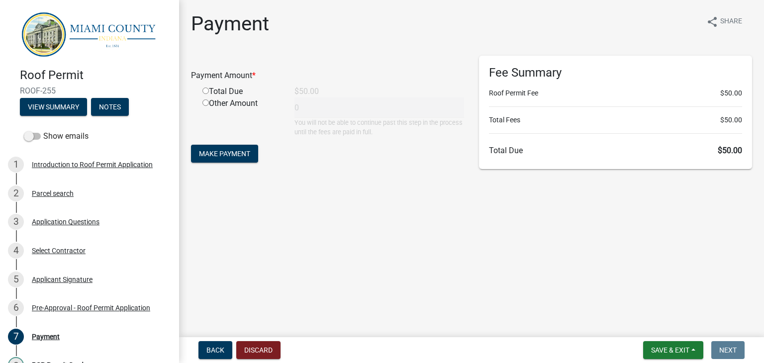
click at [203, 90] on input "radio" at bounding box center [205, 91] width 6 height 6
radio input "true"
type input "50"
click at [666, 355] on button "Save & Exit" at bounding box center [673, 350] width 60 height 18
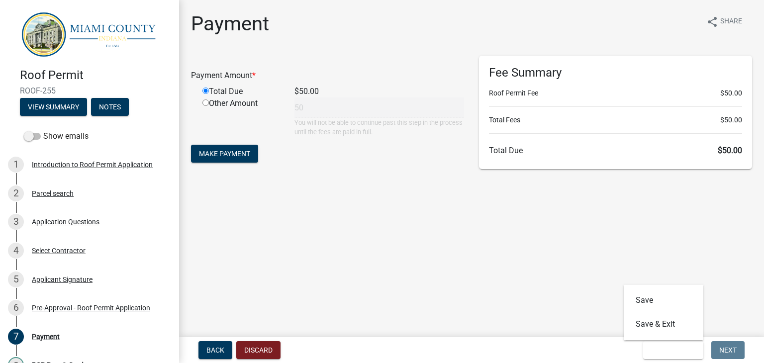
click at [549, 303] on main "Payment share Share Payment Amount * Total Due $50.00 Other Amount 50 You will …" at bounding box center [471, 166] width 585 height 333
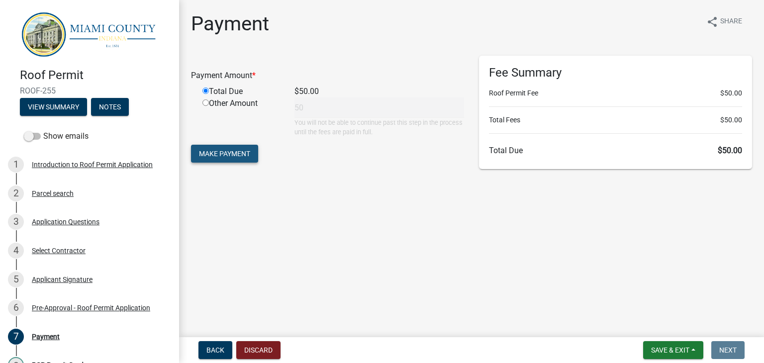
click at [213, 154] on span "Make Payment" at bounding box center [224, 154] width 51 height 8
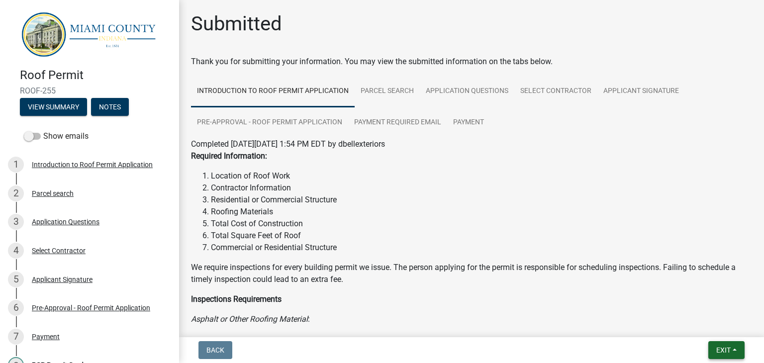
click at [724, 350] on span "Exit" at bounding box center [723, 350] width 14 height 8
click at [696, 329] on button "Save & Exit" at bounding box center [705, 324] width 80 height 24
